Goal: Transaction & Acquisition: Book appointment/travel/reservation

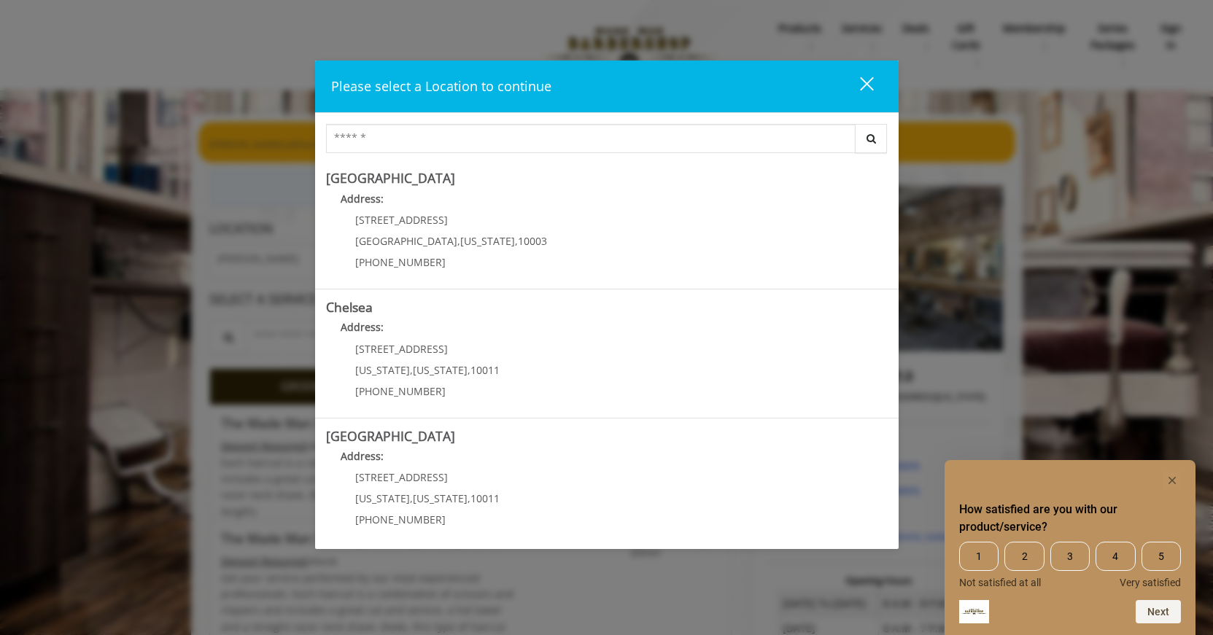
click at [1178, 480] on rect "Hide survey" at bounding box center [1172, 481] width 18 height 18
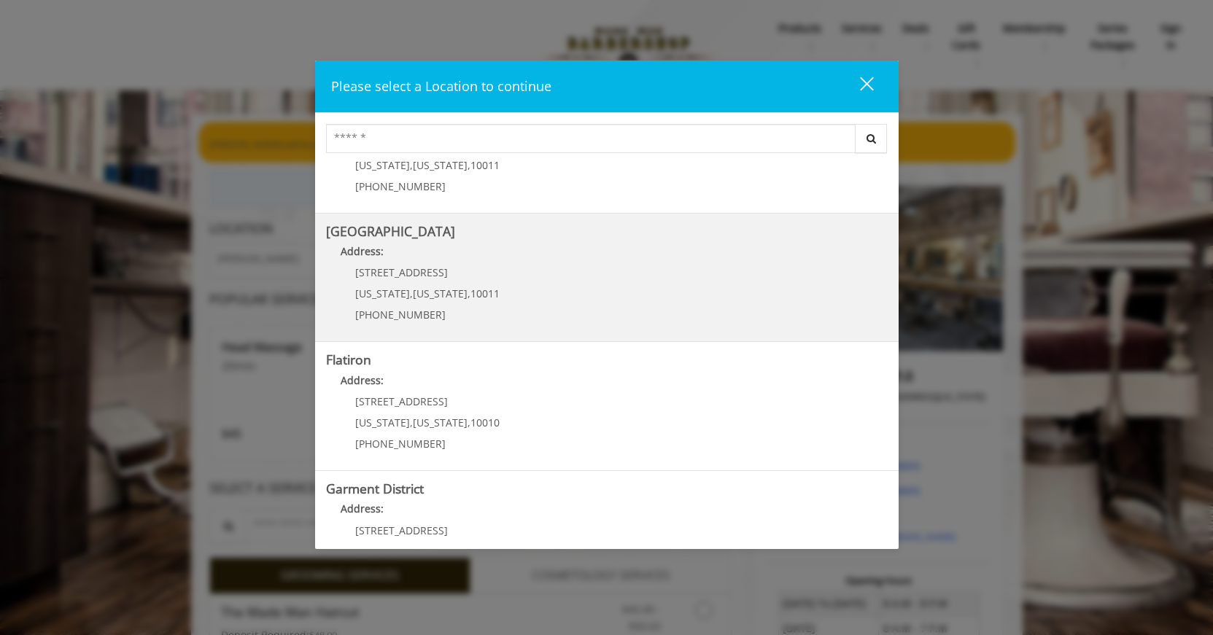
scroll to position [236, 0]
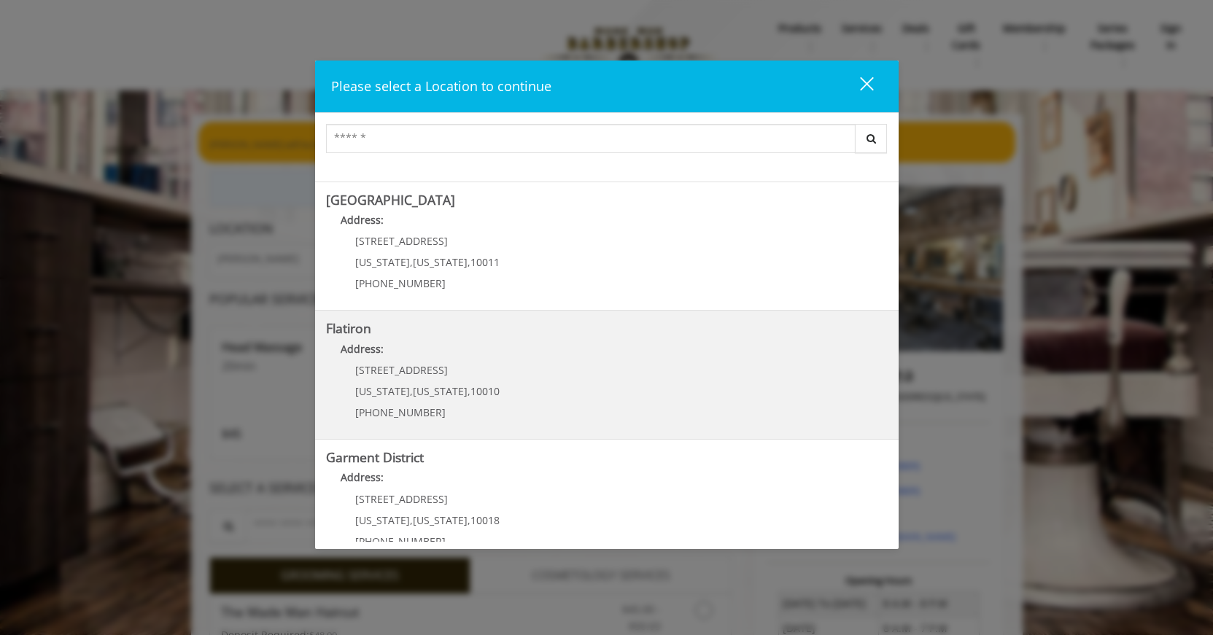
click at [730, 383] on "Flatiron Address: [STREET_ADDRESS][US_STATE][US_STATE] (917) 475-1765" at bounding box center [606, 375] width 561 height 106
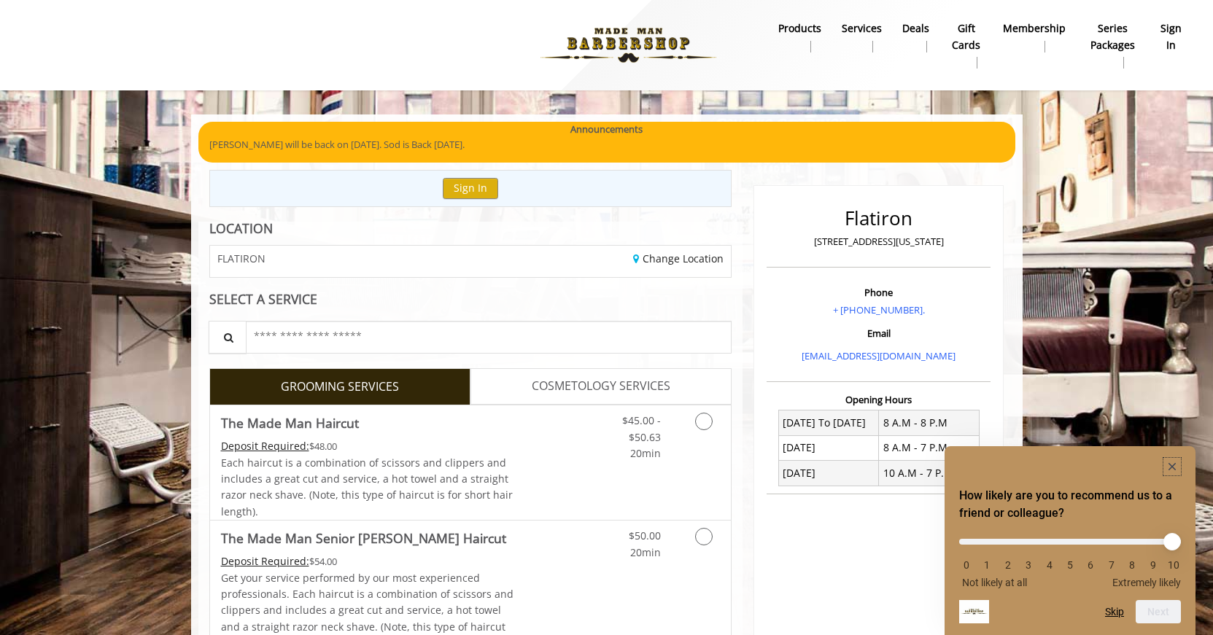
click at [1171, 461] on rect "Hide survey" at bounding box center [1172, 467] width 18 height 18
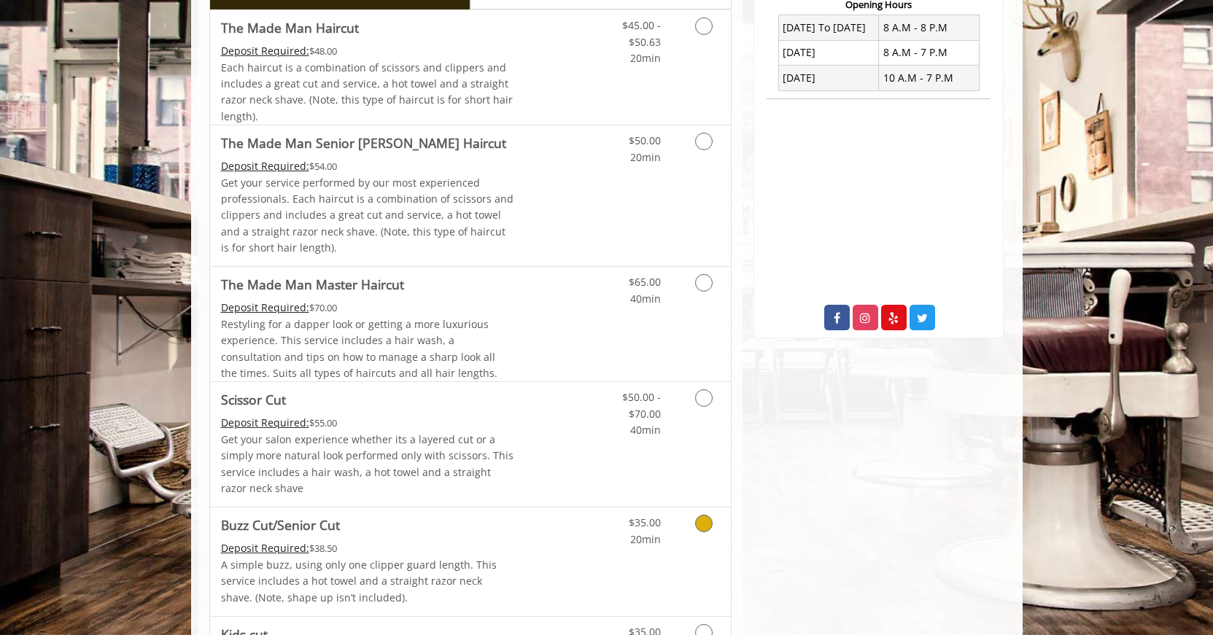
scroll to position [372, 0]
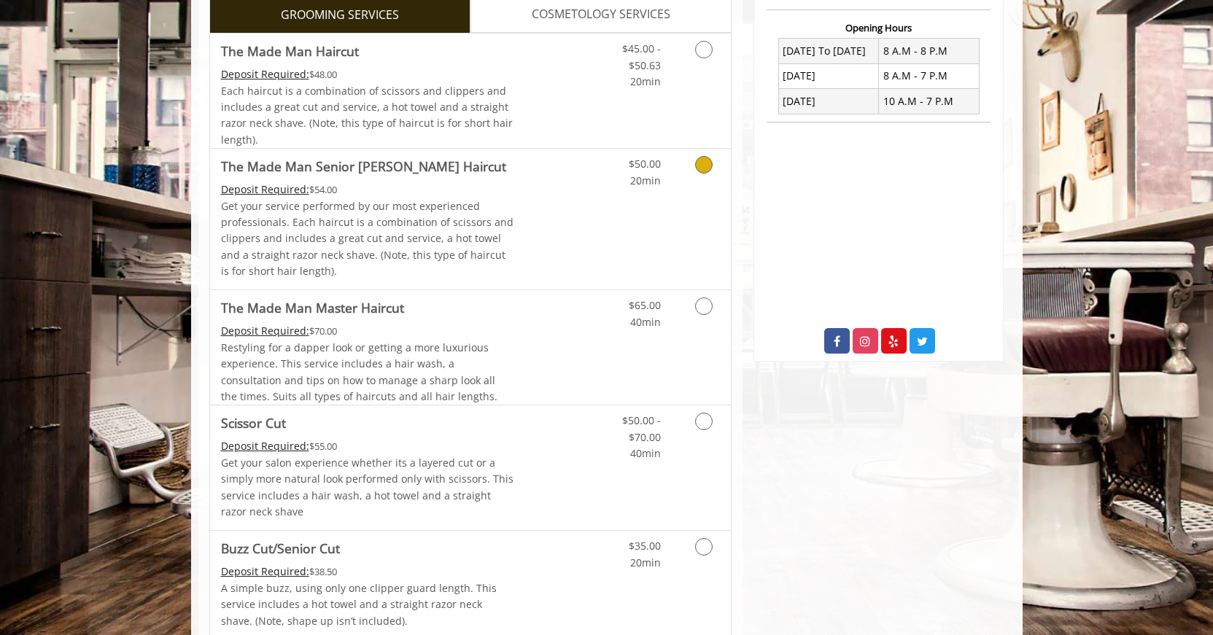
drag, startPoint x: 703, startPoint y: 160, endPoint x: 683, endPoint y: 176, distance: 25.5
click at [702, 160] on icon "Grooming services" at bounding box center [704, 165] width 18 height 18
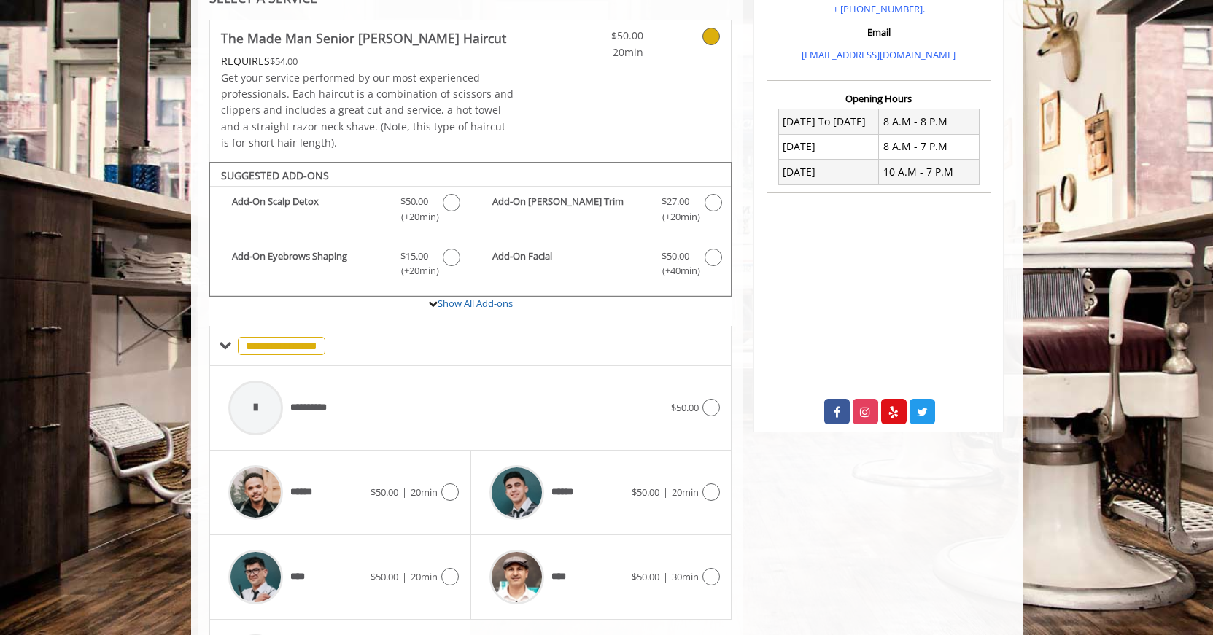
scroll to position [421, 0]
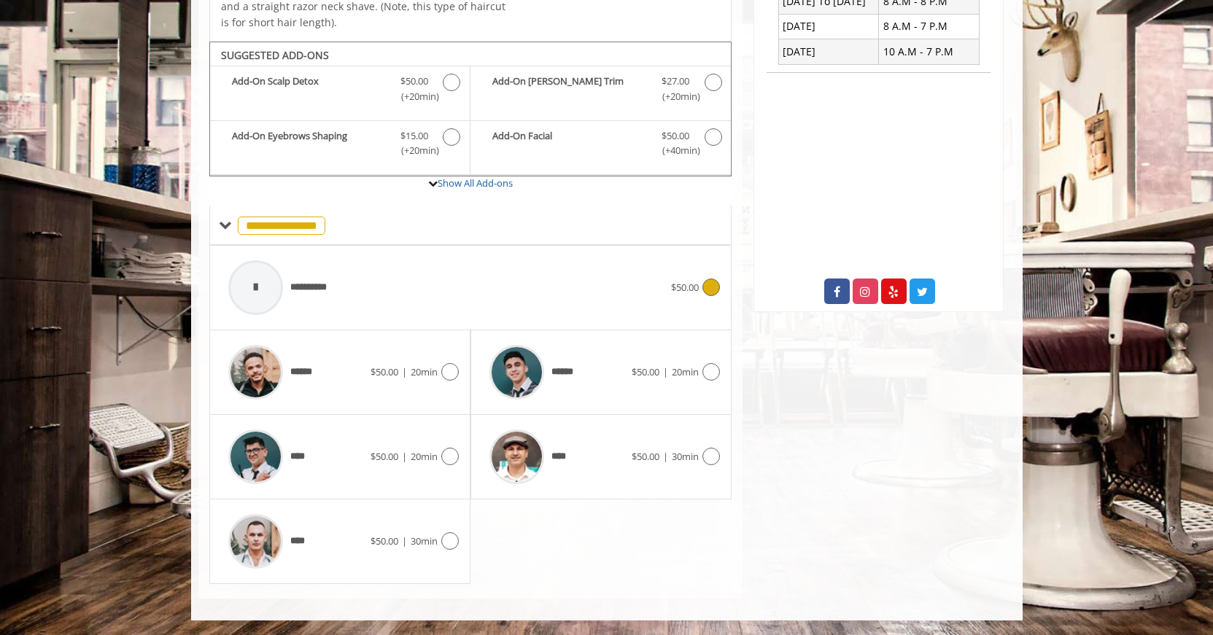
click at [707, 287] on icon at bounding box center [711, 288] width 18 height 18
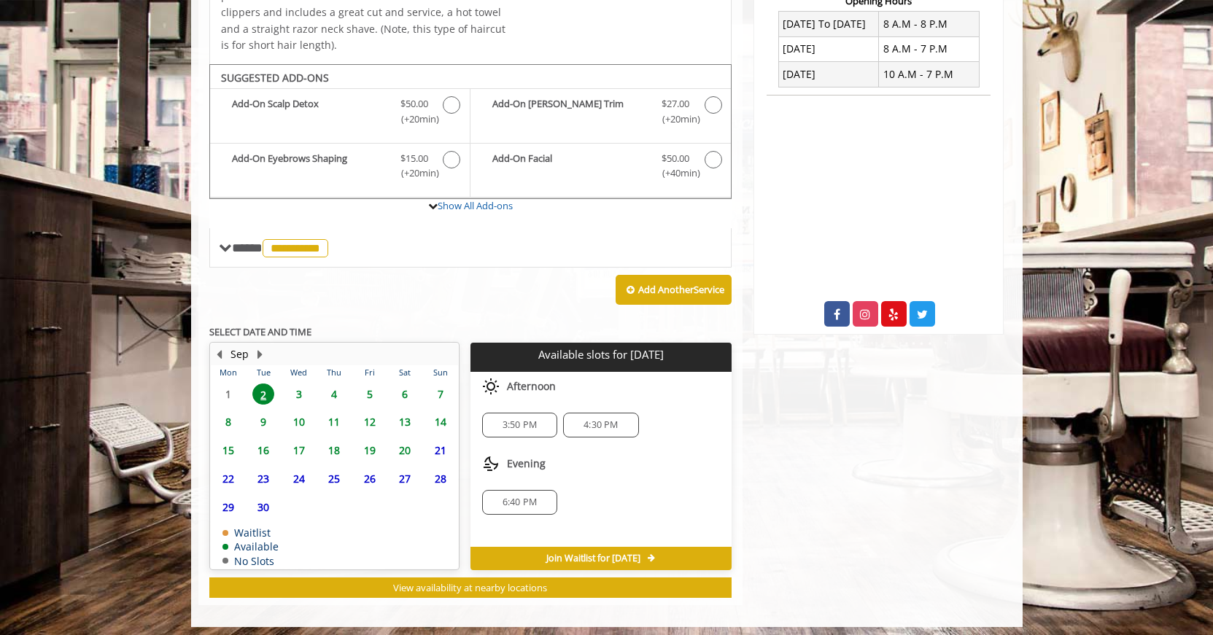
scroll to position [405, 0]
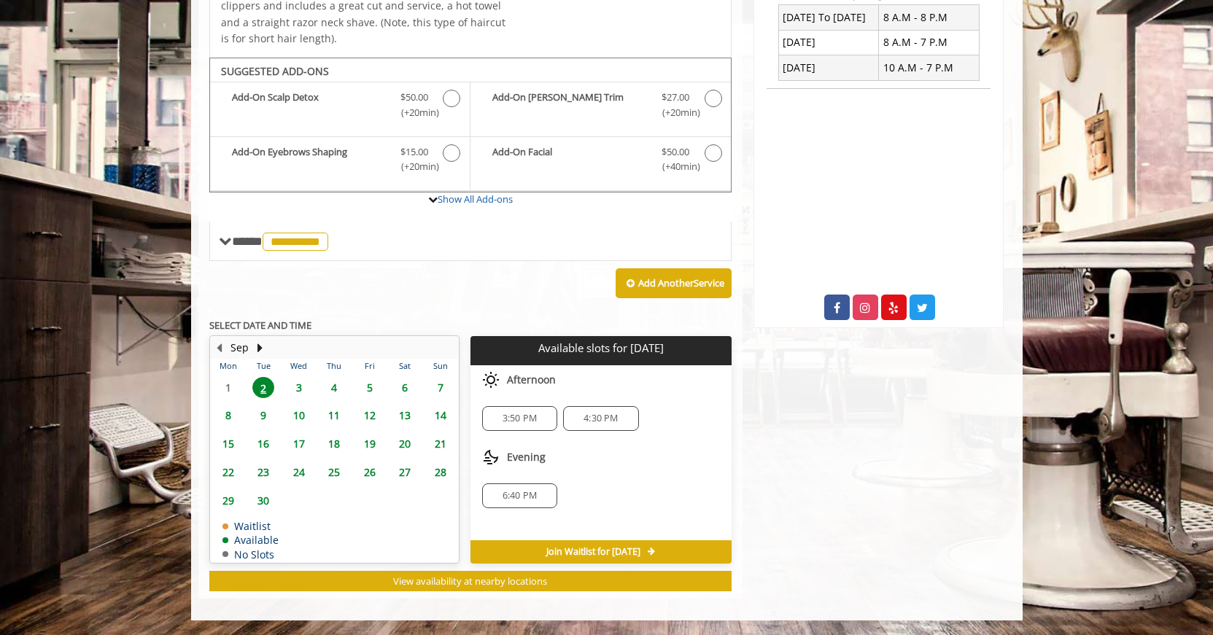
click at [516, 500] on span "6:40 PM" at bounding box center [519, 496] width 34 height 12
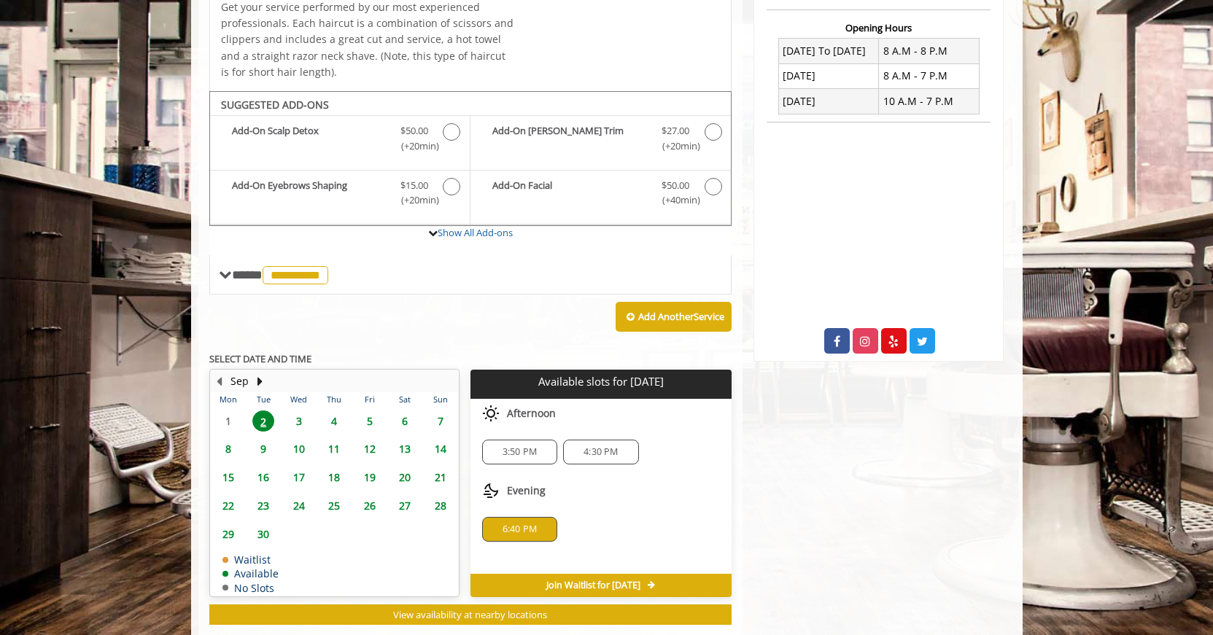
scroll to position [0, 0]
